Goal: Find specific page/section: Find specific page/section

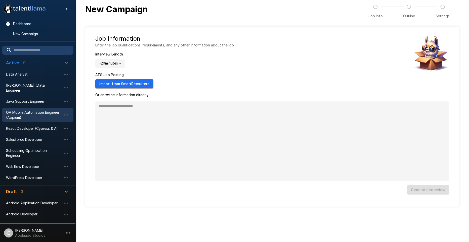
click at [36, 110] on span "QA Mobile Automation Engineer (Appium)" at bounding box center [33, 115] width 55 height 10
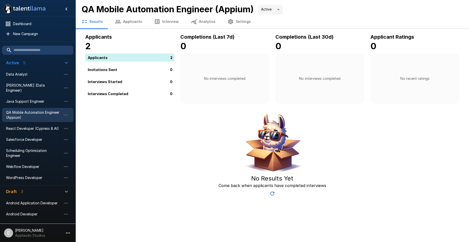
click at [127, 23] on button "Applicants" at bounding box center [128, 22] width 39 height 14
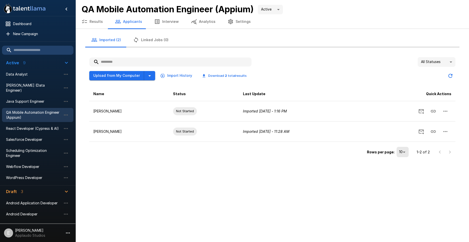
click at [93, 25] on button "Results" at bounding box center [91, 22] width 33 height 14
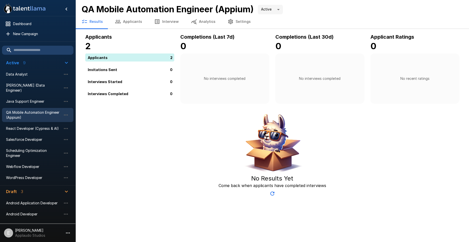
click at [16, 112] on span "QA Mobile Automation Engineer (Appium)" at bounding box center [33, 115] width 55 height 10
